Goal: Navigation & Orientation: Find specific page/section

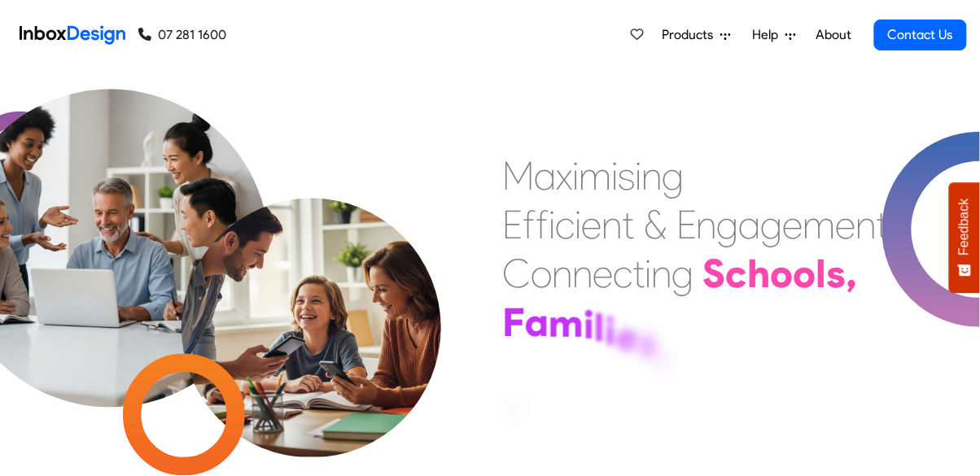
click at [829, 48] on link "About" at bounding box center [833, 35] width 45 height 33
